Goal: Transaction & Acquisition: Purchase product/service

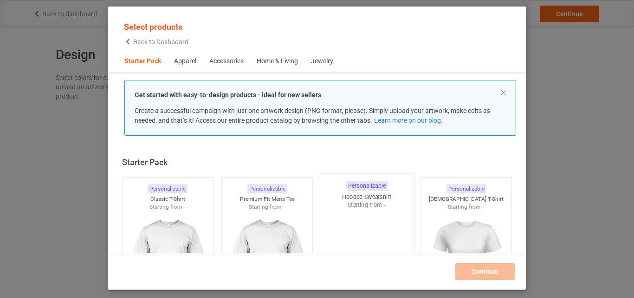
scroll to position [12, 0]
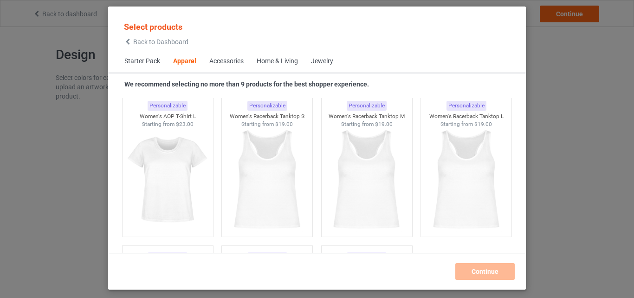
scroll to position [1370, 0]
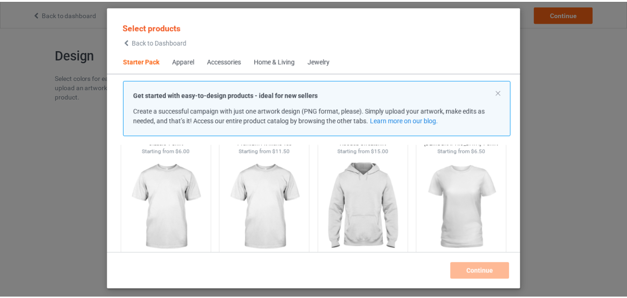
scroll to position [74, 0]
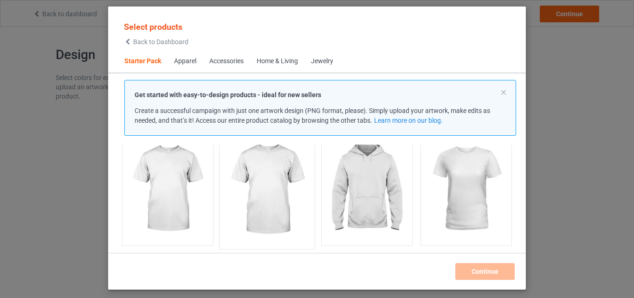
click at [263, 186] on img at bounding box center [267, 189] width 87 height 109
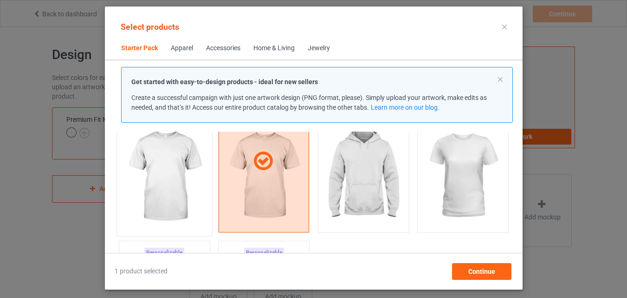
click at [159, 185] on img at bounding box center [164, 176] width 87 height 109
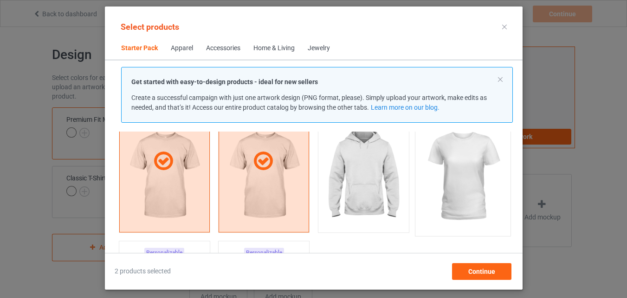
click at [448, 194] on img at bounding box center [462, 176] width 87 height 109
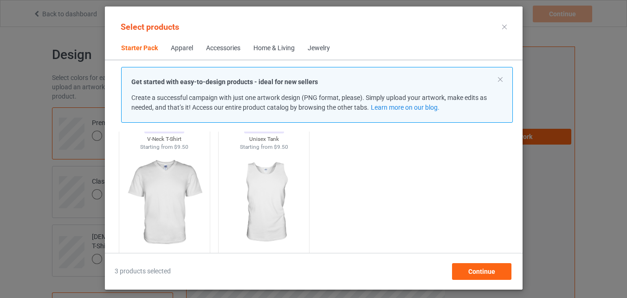
scroll to position [223, 0]
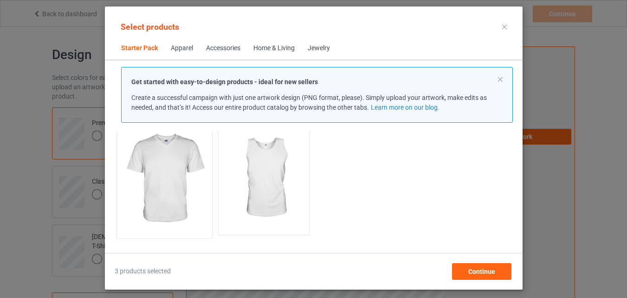
click at [165, 164] on img at bounding box center [164, 178] width 87 height 109
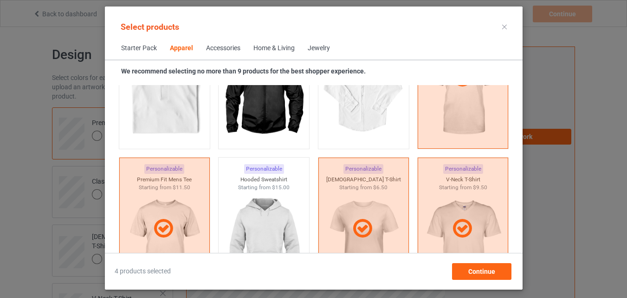
scroll to position [446, 0]
click at [473, 272] on span "Continue" at bounding box center [481, 270] width 27 height 7
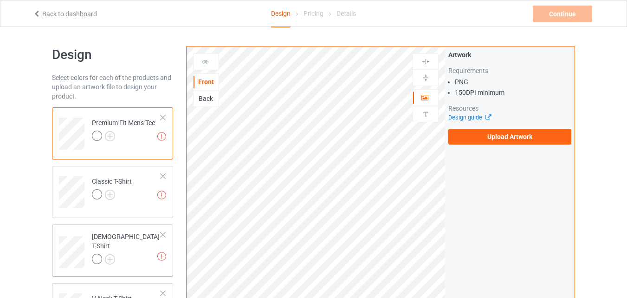
click at [163, 233] on div at bounding box center [163, 234] width 6 height 6
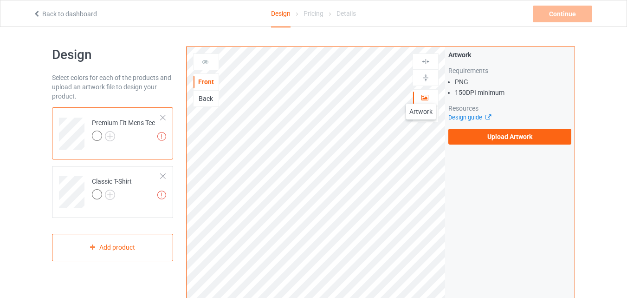
click at [421, 94] on icon at bounding box center [425, 96] width 8 height 6
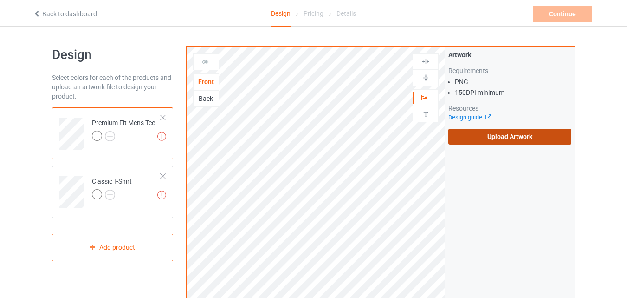
click at [490, 134] on label "Upload Artwork" at bounding box center [509, 137] width 123 height 16
click at [0, 0] on input "Upload Artwork" at bounding box center [0, 0] width 0 height 0
click at [486, 134] on label "Upload Artwork" at bounding box center [509, 137] width 123 height 16
click at [0, 0] on input "Upload Artwork" at bounding box center [0, 0] width 0 height 0
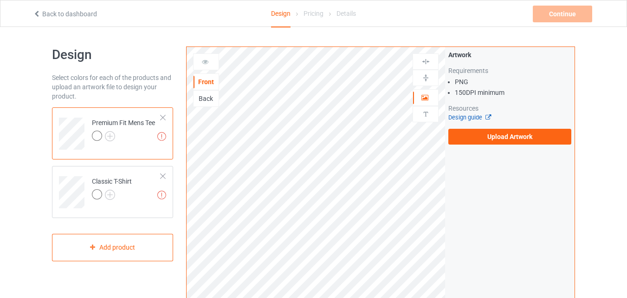
click at [467, 116] on link "Design guide" at bounding box center [469, 117] width 42 height 7
click at [117, 180] on div "Classic T-Shirt" at bounding box center [112, 187] width 40 height 22
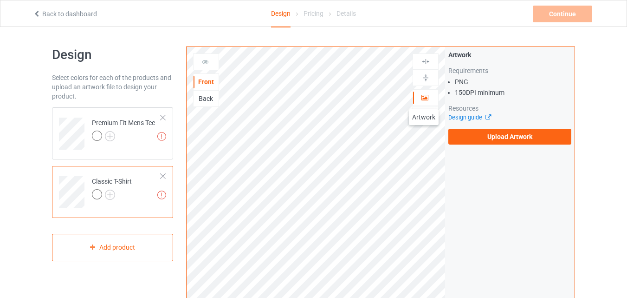
click at [424, 99] on icon at bounding box center [425, 96] width 8 height 6
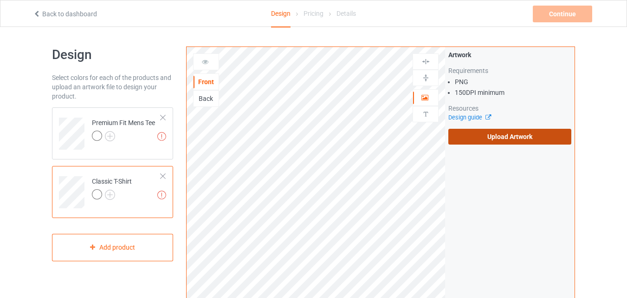
click at [486, 138] on label "Upload Artwork" at bounding box center [509, 137] width 123 height 16
click at [0, 0] on input "Upload Artwork" at bounding box center [0, 0] width 0 height 0
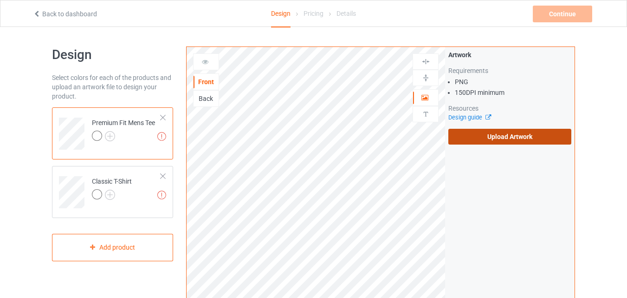
click at [483, 131] on label "Upload Artwork" at bounding box center [509, 137] width 123 height 16
click at [0, 0] on input "Upload Artwork" at bounding box center [0, 0] width 0 height 0
